Goal: Check status: Check status

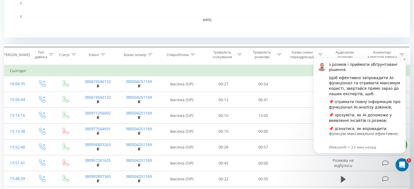
scroll to position [75, 0]
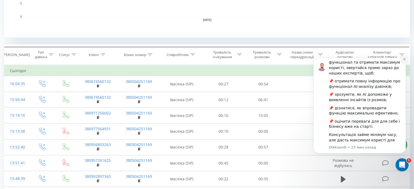
click at [404, 60] on icon "Dismiss notification" at bounding box center [404, 59] width 3 height 3
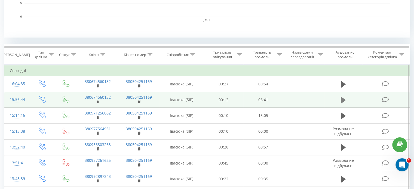
click at [341, 99] on icon at bounding box center [343, 100] width 5 height 7
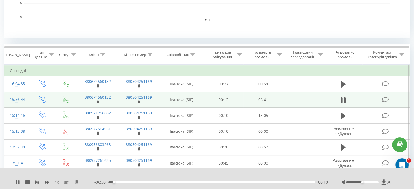
click at [57, 183] on span "1 x" at bounding box center [57, 182] width 4 height 5
click at [57, 182] on span "1 x" at bounding box center [57, 182] width 4 height 5
click at [55, 182] on span "1 x" at bounding box center [57, 182] width 4 height 5
click at [56, 182] on span "1 x" at bounding box center [57, 182] width 4 height 5
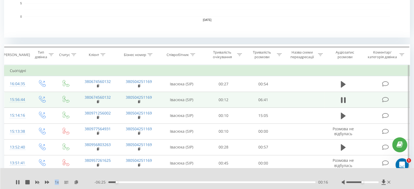
click at [60, 182] on div "1 x" at bounding box center [55, 182] width 79 height 5
click at [58, 183] on span "1 x" at bounding box center [57, 182] width 4 height 5
click at [141, 181] on div "- 06:20 00:21 00:21" at bounding box center [212, 182] width 234 height 5
click at [141, 182] on div "00:21" at bounding box center [211, 183] width 207 height 2
click at [178, 181] on div "- 05:36 01:04 01:04" at bounding box center [212, 182] width 234 height 5
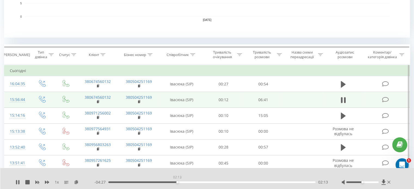
click at [177, 182] on div "02:13" at bounding box center [211, 183] width 207 height 2
click at [185, 183] on div "02:15" at bounding box center [211, 183] width 207 height 2
click at [190, 183] on div "02:29" at bounding box center [211, 183] width 207 height 2
click at [200, 183] on div "02:37" at bounding box center [211, 183] width 207 height 2
click at [209, 183] on div "- 03:43 02:57 02:57" at bounding box center [212, 182] width 234 height 5
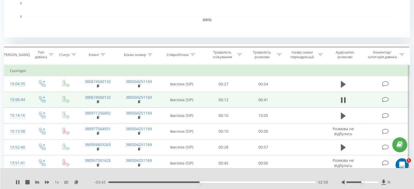
click at [216, 184] on div "- 03:43 02:58 02:58" at bounding box center [212, 182] width 234 height 5
click at [218, 182] on div "03:32" at bounding box center [211, 183] width 207 height 2
click at [19, 183] on icon at bounding box center [18, 182] width 1 height 4
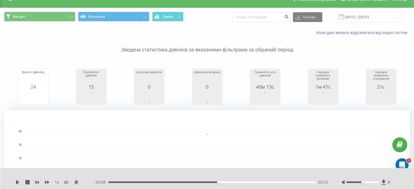
scroll to position [0, 0]
